Goal: Communication & Community: Answer question/provide support

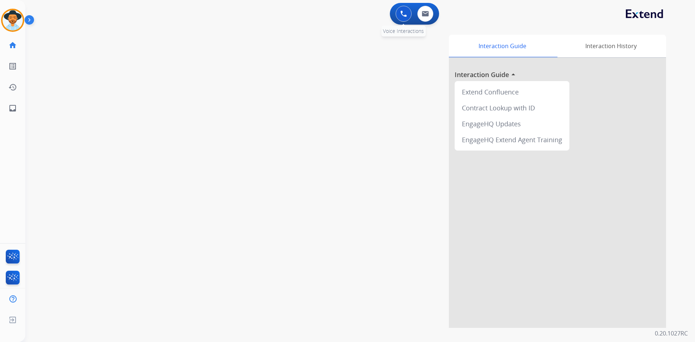
click at [402, 13] on img at bounding box center [403, 13] width 7 height 7
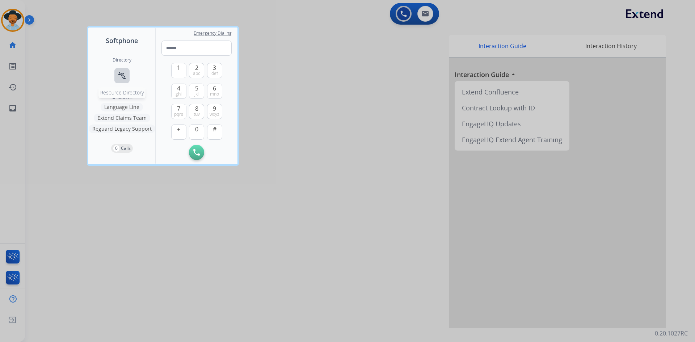
click at [125, 76] on mat-icon "connect_without_contact" at bounding box center [122, 75] width 9 height 9
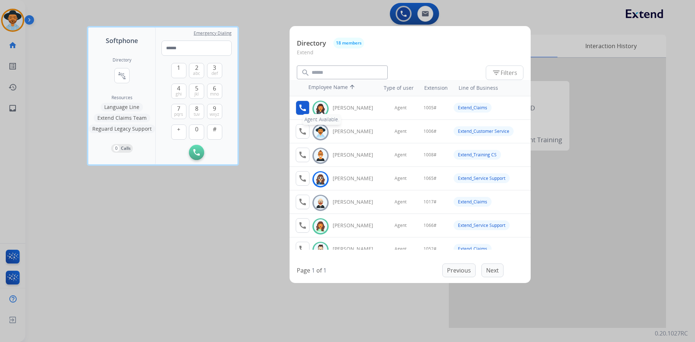
click at [302, 109] on mat-icon "call" at bounding box center [302, 108] width 9 height 9
drag, startPoint x: 206, startPoint y: 219, endPoint x: 256, endPoint y: 243, distance: 55.1
click at [206, 219] on div at bounding box center [347, 171] width 695 height 342
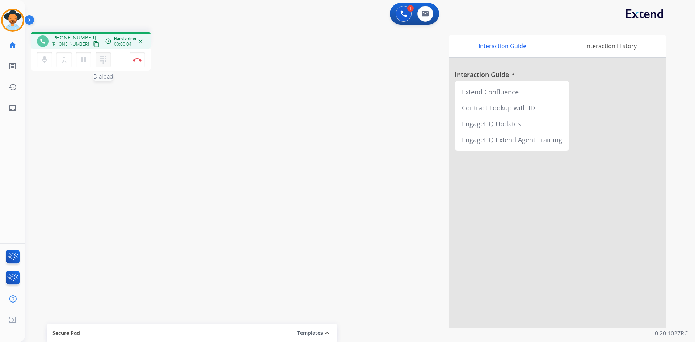
click at [104, 58] on mat-icon "dialpad" at bounding box center [103, 59] width 9 height 9
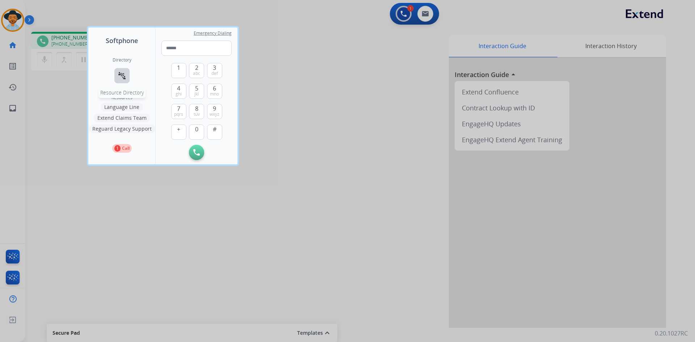
click at [120, 78] on mat-icon "connect_without_contact" at bounding box center [122, 75] width 9 height 9
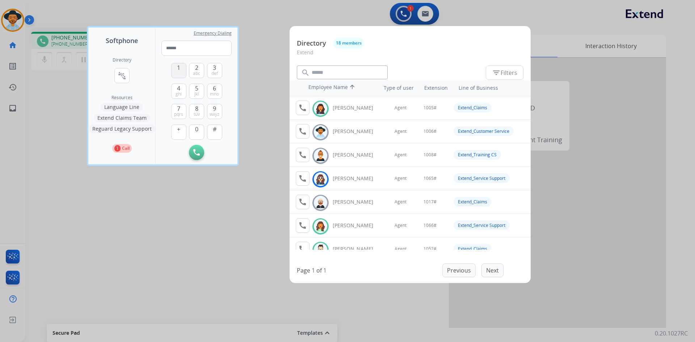
click at [178, 70] on span "1" at bounding box center [178, 67] width 3 height 9
click at [193, 127] on button "0" at bounding box center [196, 132] width 15 height 15
click at [195, 94] on span "jkl" at bounding box center [196, 94] width 4 height 6
click at [213, 133] on button "#" at bounding box center [214, 132] width 15 height 15
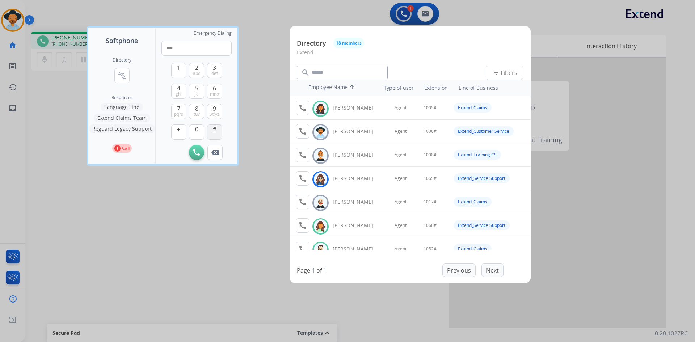
type input "*****"
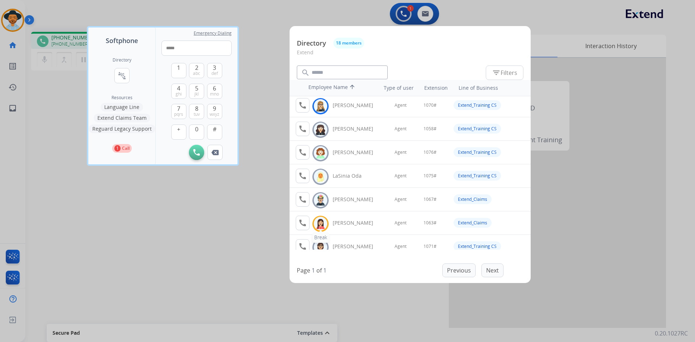
scroll to position [181, 0]
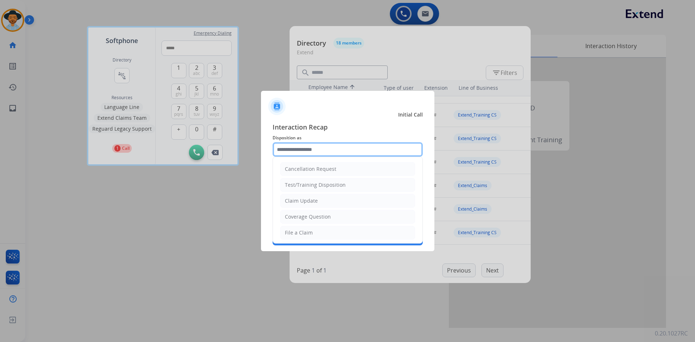
click at [315, 152] on input "text" at bounding box center [348, 149] width 150 height 14
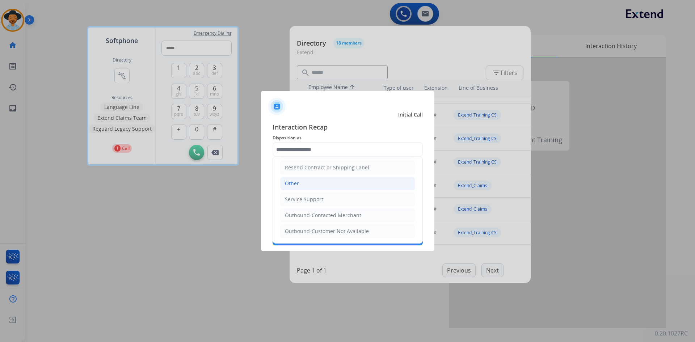
click at [315, 182] on li "Other" at bounding box center [347, 184] width 135 height 14
type input "*****"
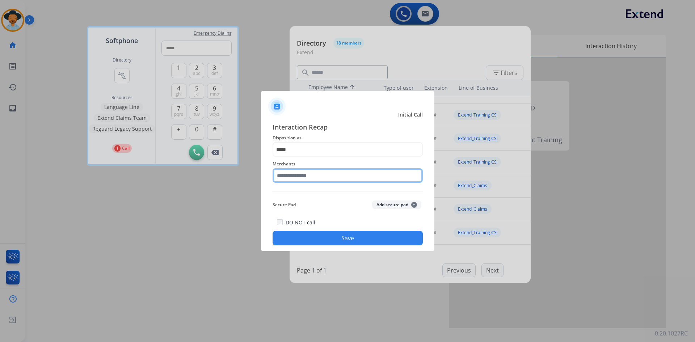
click at [316, 176] on input "text" at bounding box center [348, 175] width 150 height 14
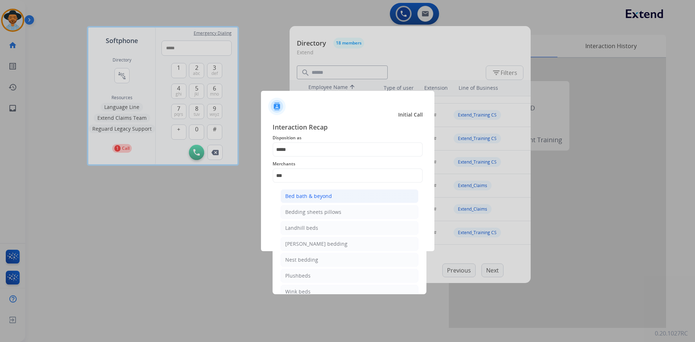
click at [316, 193] on div "Bed bath & beyond" at bounding box center [308, 196] width 47 height 7
type input "**********"
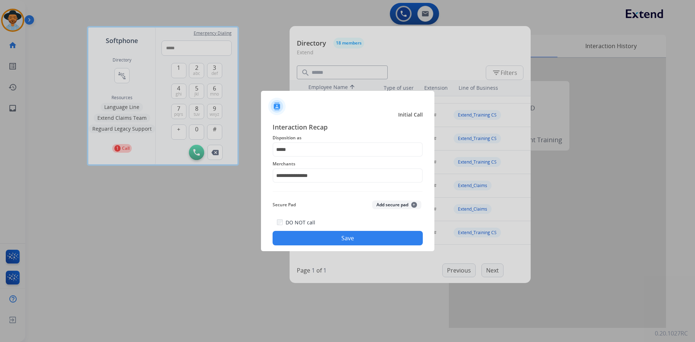
click at [315, 235] on button "Save" at bounding box center [348, 238] width 150 height 14
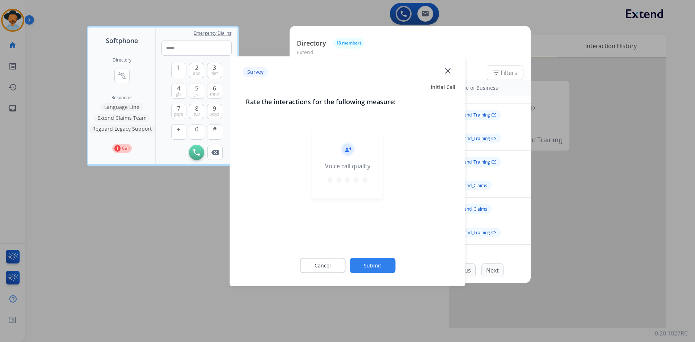
click at [365, 180] on mat-icon "star" at bounding box center [365, 179] width 9 height 9
click at [368, 265] on button "Submit" at bounding box center [373, 265] width 46 height 15
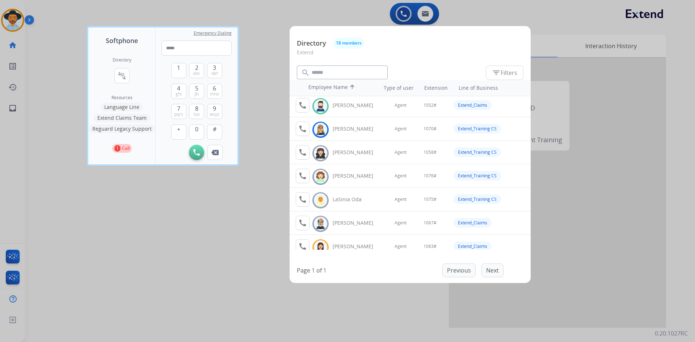
scroll to position [109, 0]
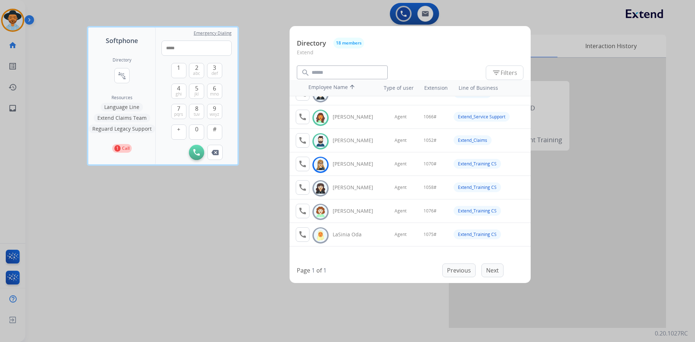
click at [135, 116] on button "Extend Claims Team" at bounding box center [122, 118] width 56 height 9
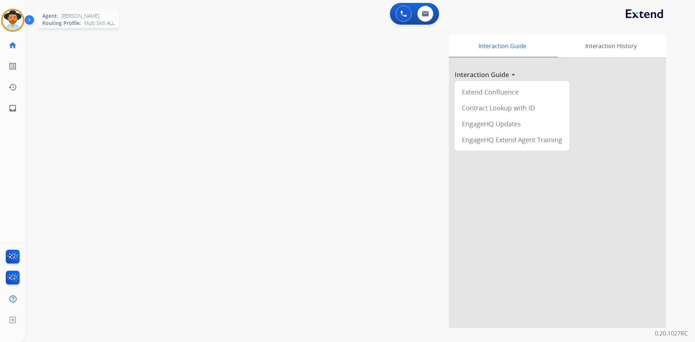
click at [19, 12] on img at bounding box center [13, 20] width 20 height 20
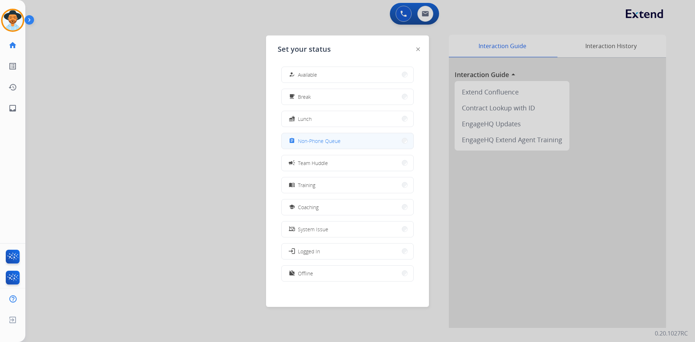
click at [317, 142] on span "Non-Phone Queue" at bounding box center [319, 141] width 43 height 8
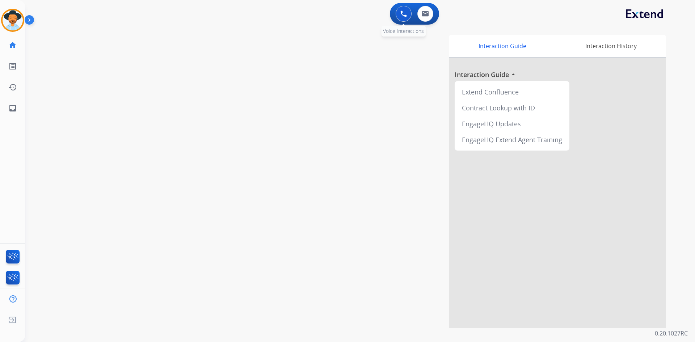
click at [404, 12] on img at bounding box center [403, 13] width 7 height 7
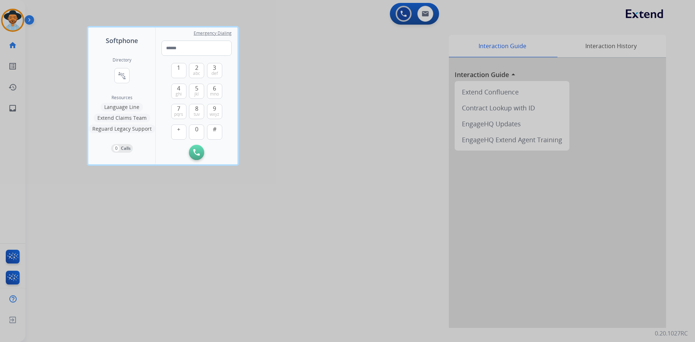
click at [118, 116] on button "Extend Claims Team" at bounding box center [122, 118] width 56 height 9
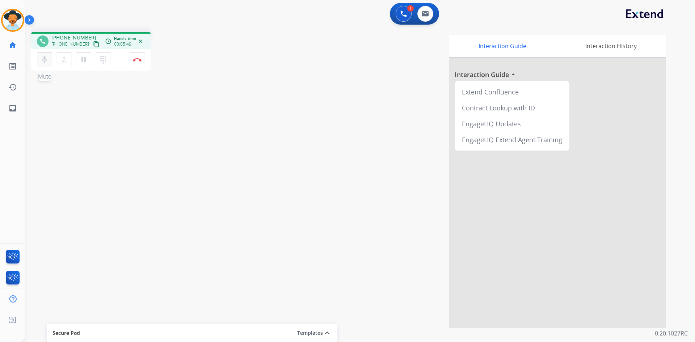
drag, startPoint x: 40, startPoint y: 55, endPoint x: 38, endPoint y: 63, distance: 8.6
click at [40, 55] on button "mic Mute" at bounding box center [44, 59] width 15 height 15
click at [41, 61] on mat-icon "mic_off" at bounding box center [44, 59] width 9 height 9
click at [47, 62] on mat-icon "mic" at bounding box center [44, 59] width 9 height 9
click at [108, 65] on button "dialpad Dialpad" at bounding box center [103, 59] width 15 height 15
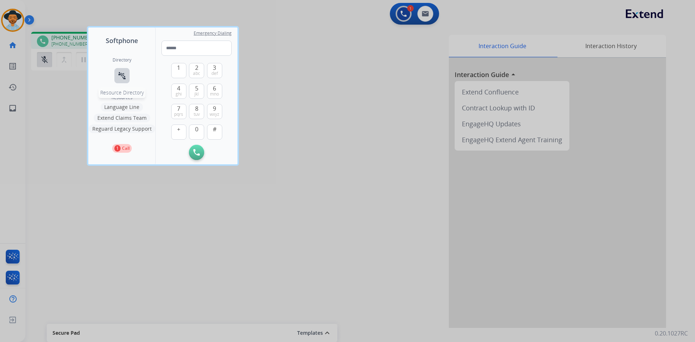
click at [125, 80] on mat-icon "connect_without_contact" at bounding box center [122, 75] width 9 height 9
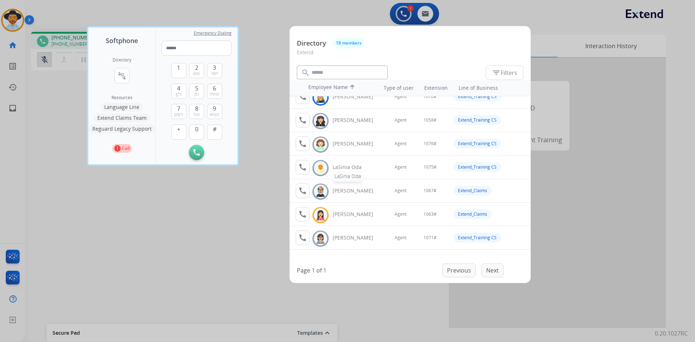
scroll to position [217, 0]
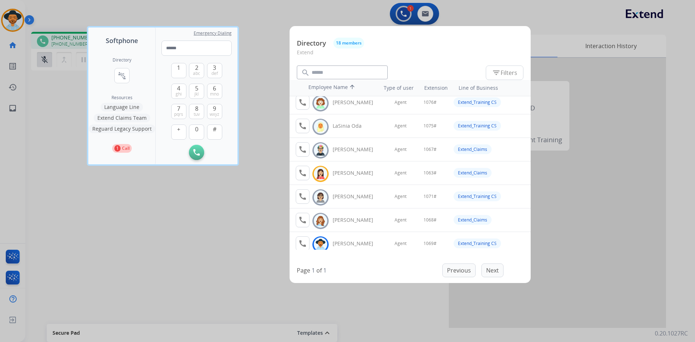
click at [206, 270] on div at bounding box center [347, 171] width 695 height 342
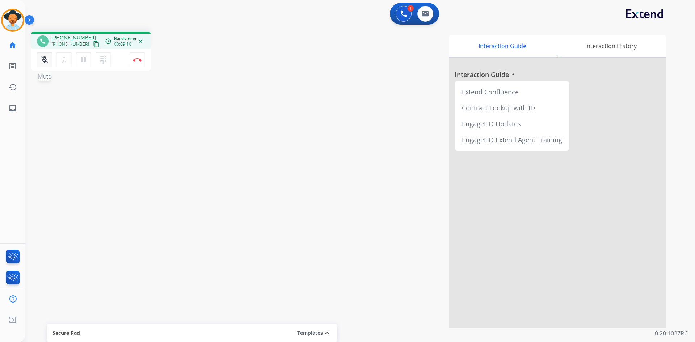
click at [45, 56] on mat-icon "mic_off" at bounding box center [44, 59] width 9 height 9
click at [138, 61] on img at bounding box center [137, 60] width 9 height 4
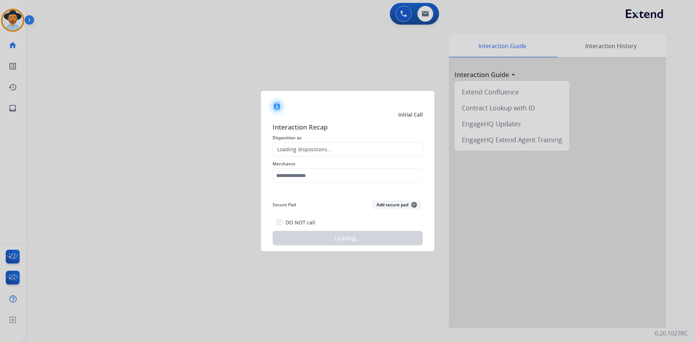
click at [324, 149] on div "Loading dispositions..." at bounding box center [302, 149] width 59 height 7
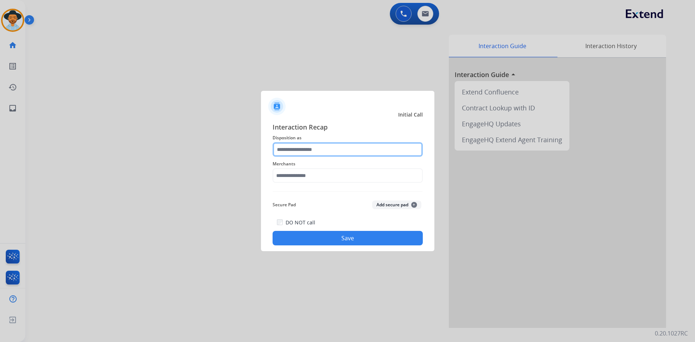
click at [326, 145] on input "text" at bounding box center [348, 149] width 150 height 14
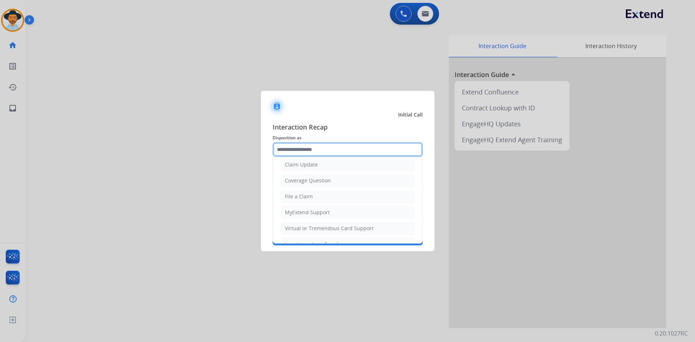
scroll to position [72, 0]
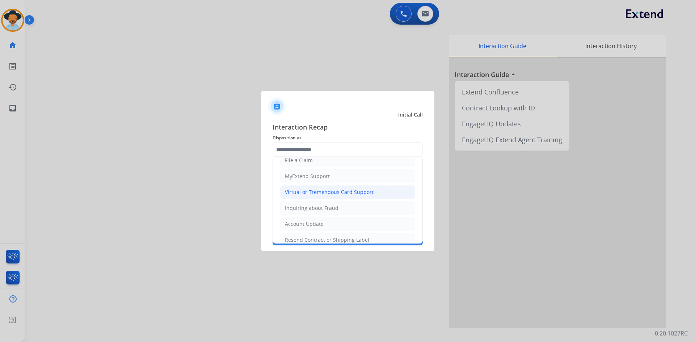
click at [347, 190] on div "Virtual or Tremendous Card Support" at bounding box center [329, 192] width 89 height 7
type input "**********"
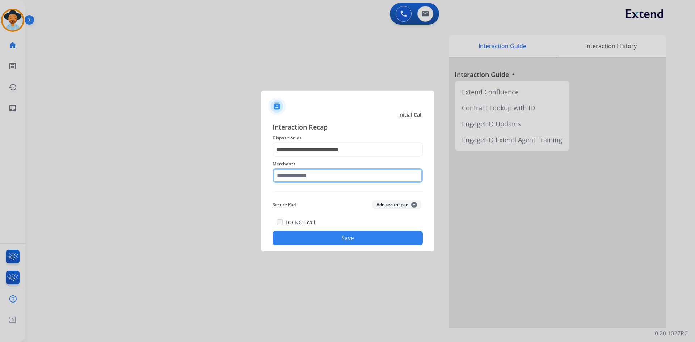
click at [321, 177] on input "text" at bounding box center [348, 175] width 150 height 14
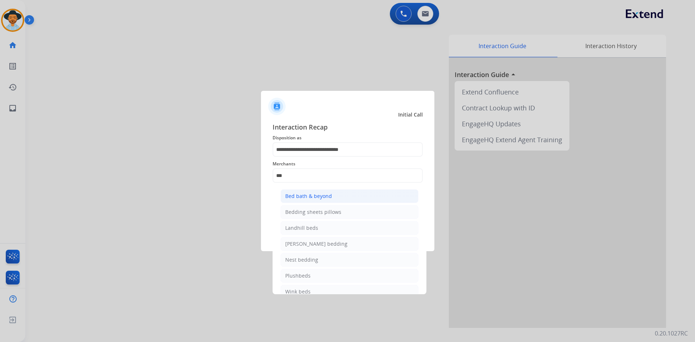
click at [324, 199] on div "Bed bath & beyond" at bounding box center [308, 196] width 47 height 7
type input "**********"
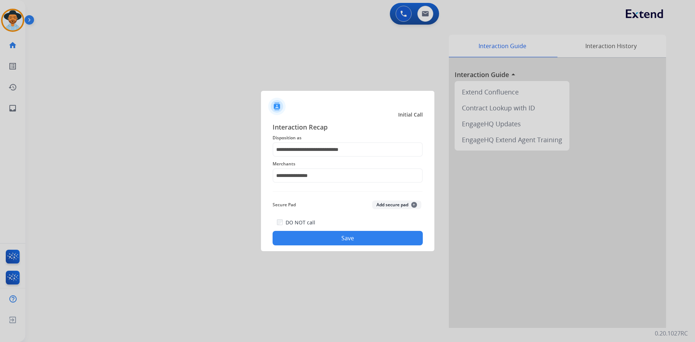
click at [348, 236] on button "Save" at bounding box center [348, 238] width 150 height 14
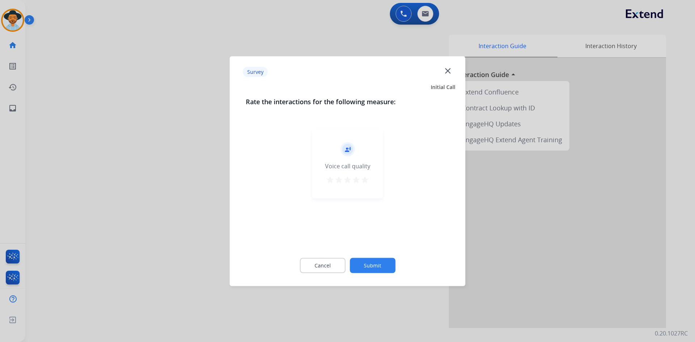
click at [366, 175] on div "record_voice_over Voice call quality star star star star star" at bounding box center [347, 164] width 71 height 69
click at [366, 182] on mat-icon "star" at bounding box center [365, 179] width 9 height 9
click at [369, 263] on button "Submit" at bounding box center [373, 265] width 46 height 15
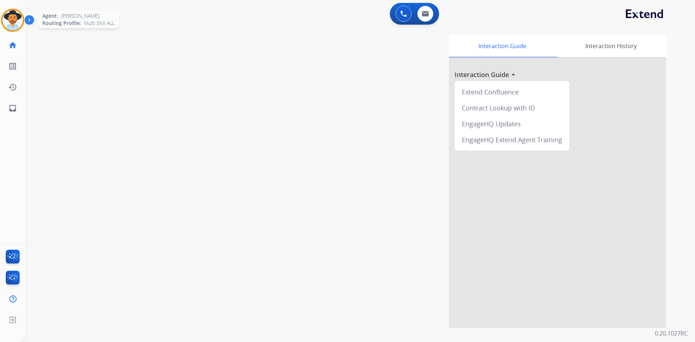
click at [15, 22] on img at bounding box center [13, 20] width 20 height 20
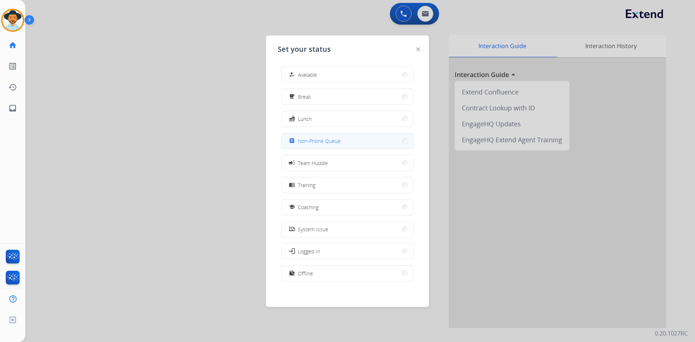
click at [327, 144] on span "Non-Phone Queue" at bounding box center [319, 141] width 43 height 8
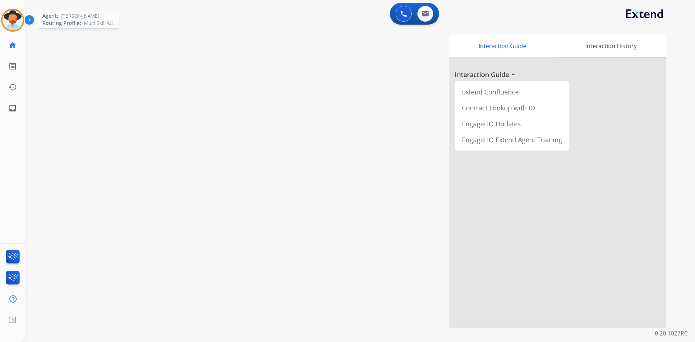
click at [12, 21] on img at bounding box center [13, 20] width 20 height 20
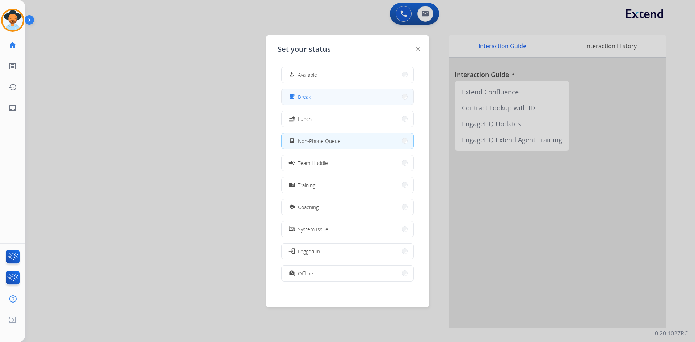
click at [341, 97] on button "free_breakfast Break" at bounding box center [348, 97] width 132 height 16
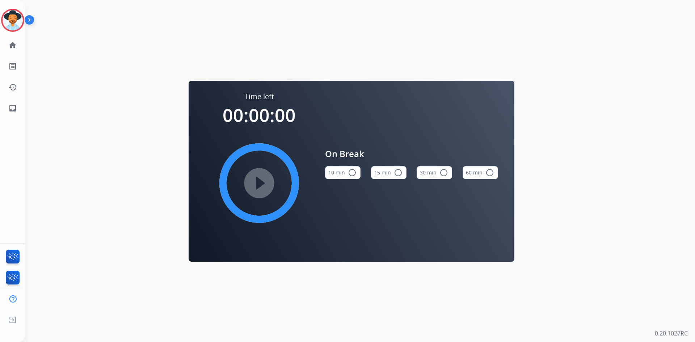
click at [384, 176] on button "15 min radio_button_unchecked" at bounding box center [388, 172] width 35 height 13
click at [260, 186] on mat-icon "play_circle_filled" at bounding box center [259, 183] width 9 height 9
click at [18, 22] on img at bounding box center [13, 20] width 20 height 20
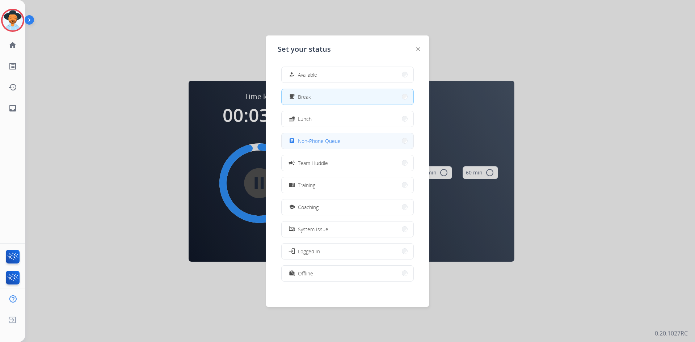
click at [314, 144] on span "Non-Phone Queue" at bounding box center [319, 141] width 43 height 8
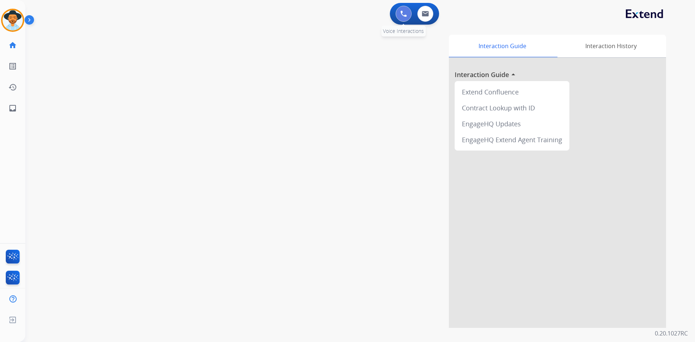
click at [398, 14] on button at bounding box center [404, 14] width 16 height 16
click at [401, 14] on img at bounding box center [403, 13] width 7 height 7
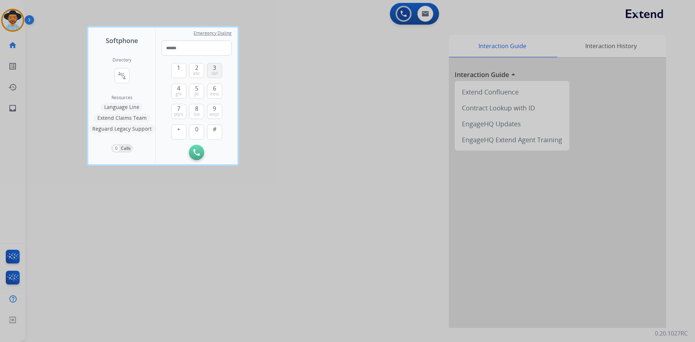
click at [216, 70] on span "3" at bounding box center [214, 67] width 3 height 9
click at [179, 71] on span "1" at bounding box center [178, 67] width 3 height 9
click at [213, 67] on span "3" at bounding box center [214, 67] width 3 height 9
click at [198, 113] on span "tuv" at bounding box center [197, 115] width 6 height 6
click at [197, 69] on span "2" at bounding box center [196, 67] width 3 height 9
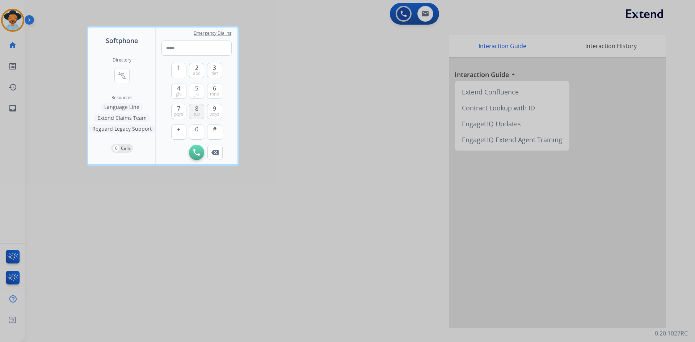
click at [197, 114] on span "tuv" at bounding box center [197, 115] width 6 height 6
click at [197, 110] on span "8" at bounding box center [196, 108] width 3 height 9
click at [212, 65] on button "3 def" at bounding box center [214, 70] width 15 height 15
click at [194, 127] on button "0" at bounding box center [196, 132] width 15 height 15
click at [194, 89] on button "5 jkl" at bounding box center [196, 91] width 15 height 15
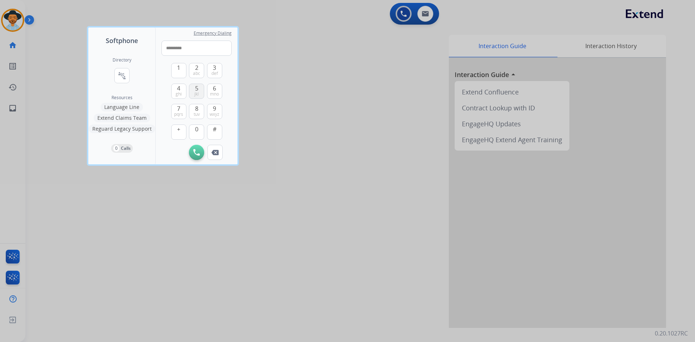
type input "**********"
click at [195, 154] on img at bounding box center [196, 152] width 7 height 7
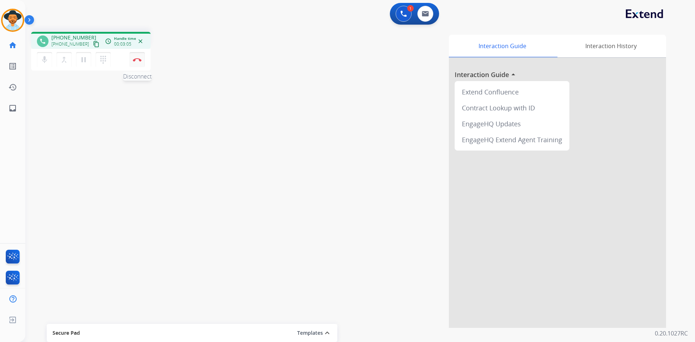
click at [140, 64] on button "Disconnect" at bounding box center [137, 59] width 15 height 15
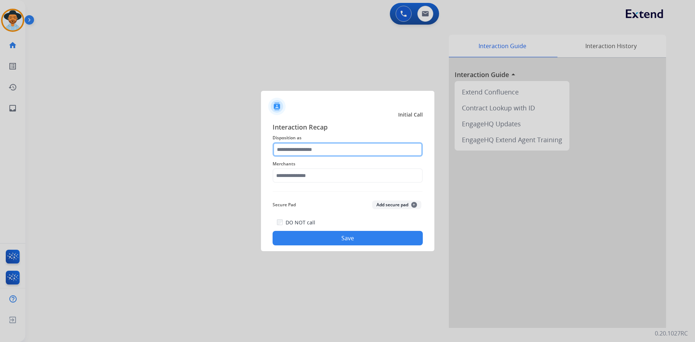
click at [311, 150] on input "text" at bounding box center [348, 149] width 150 height 14
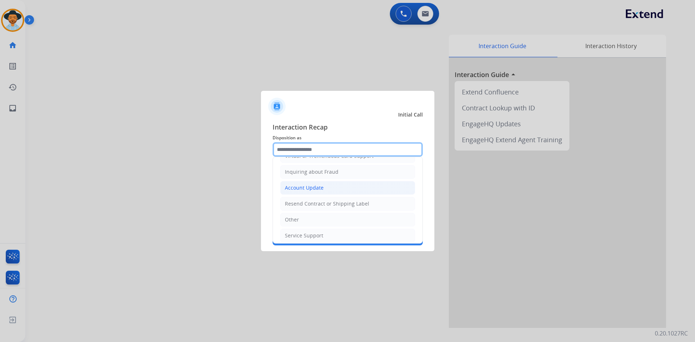
scroll to position [72, 0]
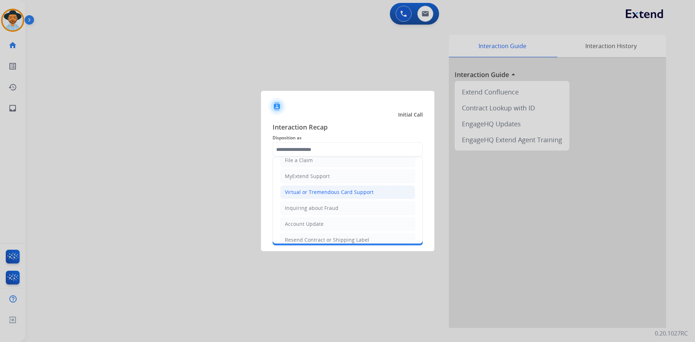
click at [348, 194] on div "Virtual or Tremendous Card Support" at bounding box center [329, 192] width 89 height 7
type input "**********"
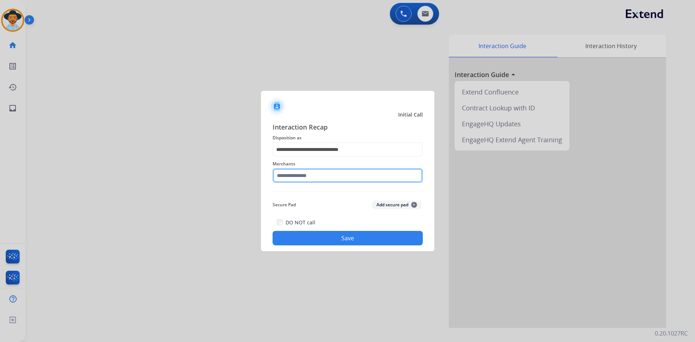
click at [316, 173] on input "text" at bounding box center [348, 175] width 150 height 14
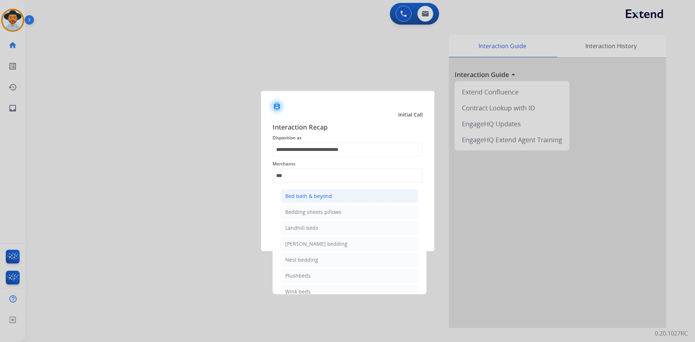
click at [339, 195] on li "Bed bath & beyond" at bounding box center [350, 196] width 138 height 14
type input "**********"
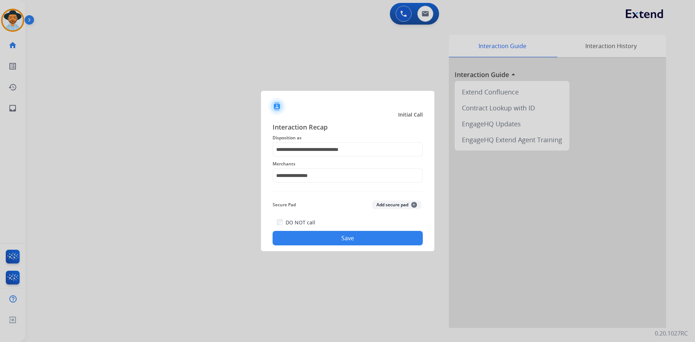
click at [338, 238] on button "Save" at bounding box center [348, 238] width 150 height 14
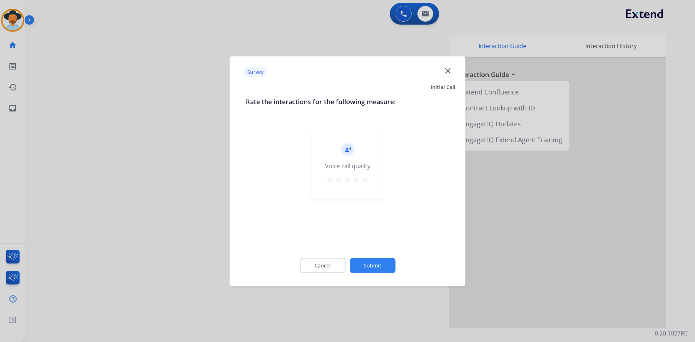
click at [367, 179] on mat-icon "star" at bounding box center [365, 179] width 9 height 9
click at [380, 268] on button "Submit" at bounding box center [373, 265] width 46 height 15
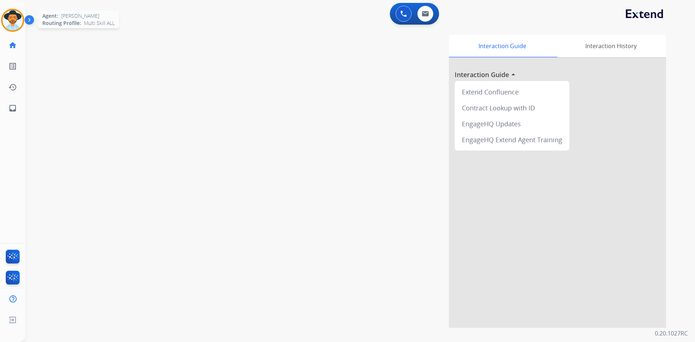
click at [15, 17] on img at bounding box center [13, 20] width 20 height 20
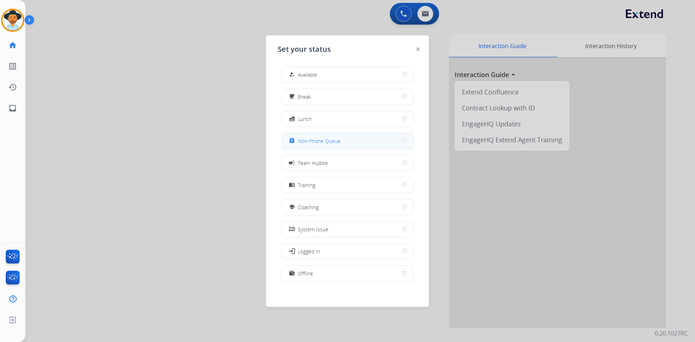
click at [344, 137] on button "assignment Non-Phone Queue" at bounding box center [348, 141] width 132 height 16
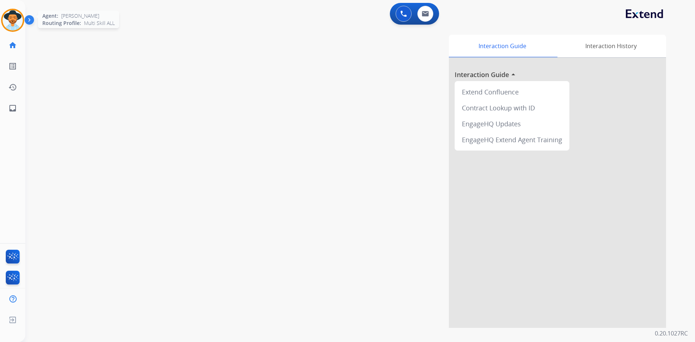
click at [15, 21] on img at bounding box center [13, 20] width 20 height 20
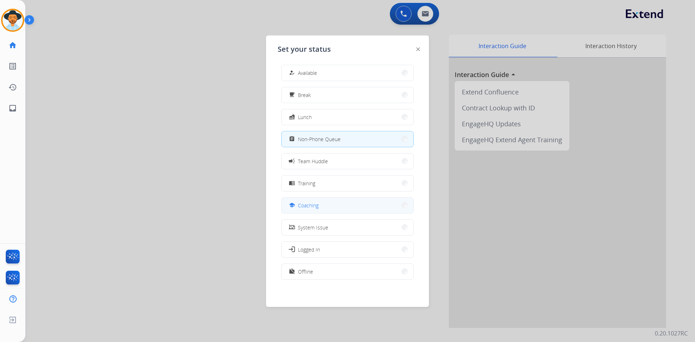
scroll to position [2, 0]
click at [300, 275] on span "Offline" at bounding box center [305, 272] width 15 height 8
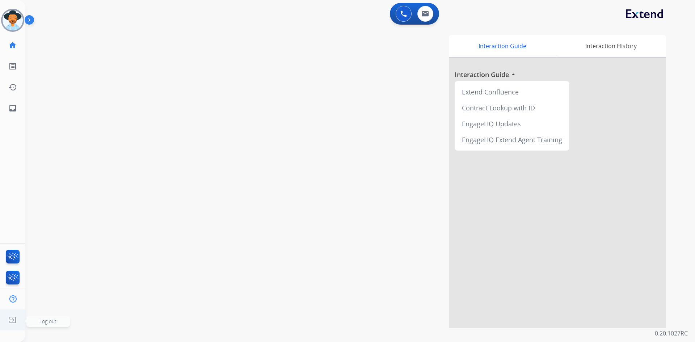
click at [48, 320] on span "Log out" at bounding box center [47, 321] width 17 height 7
